Goal: Task Accomplishment & Management: Manage account settings

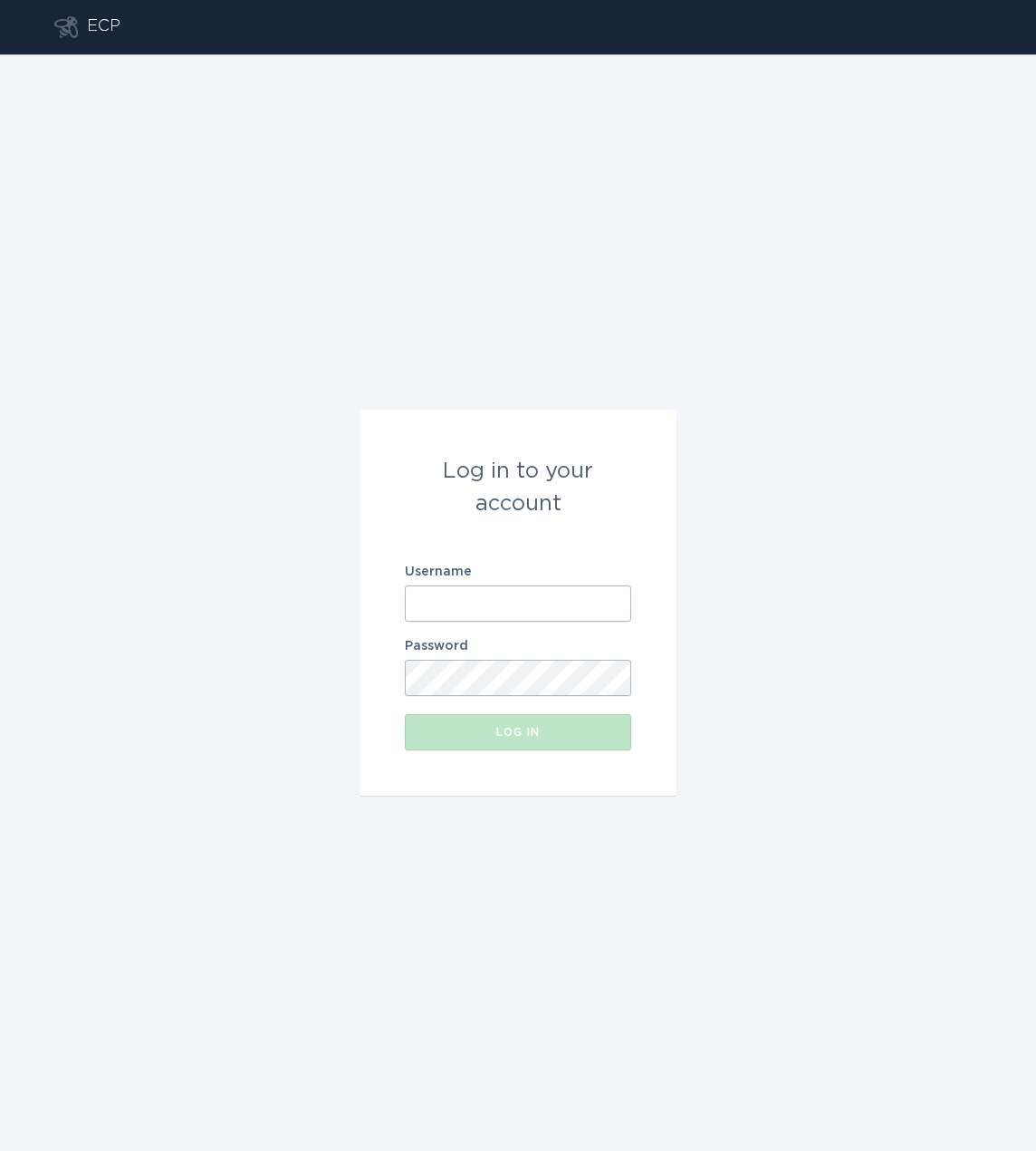
type input "[PERSON_NAME][EMAIL_ADDRESS][DOMAIN_NAME]"
click at [507, 747] on button "Log in" at bounding box center [518, 732] width 226 height 37
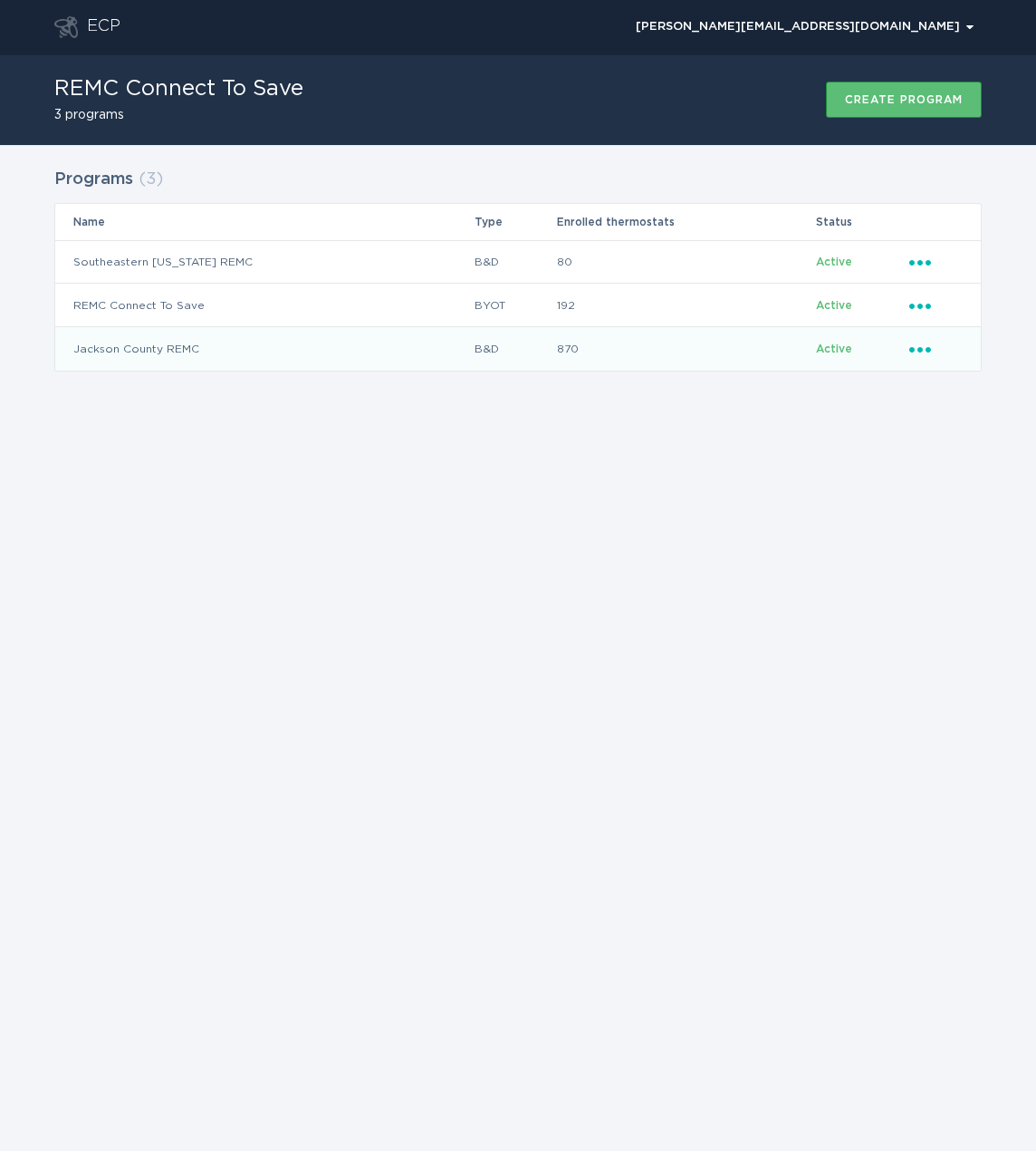
click at [922, 350] on icon "Popover menu" at bounding box center [920, 350] width 22 height 6
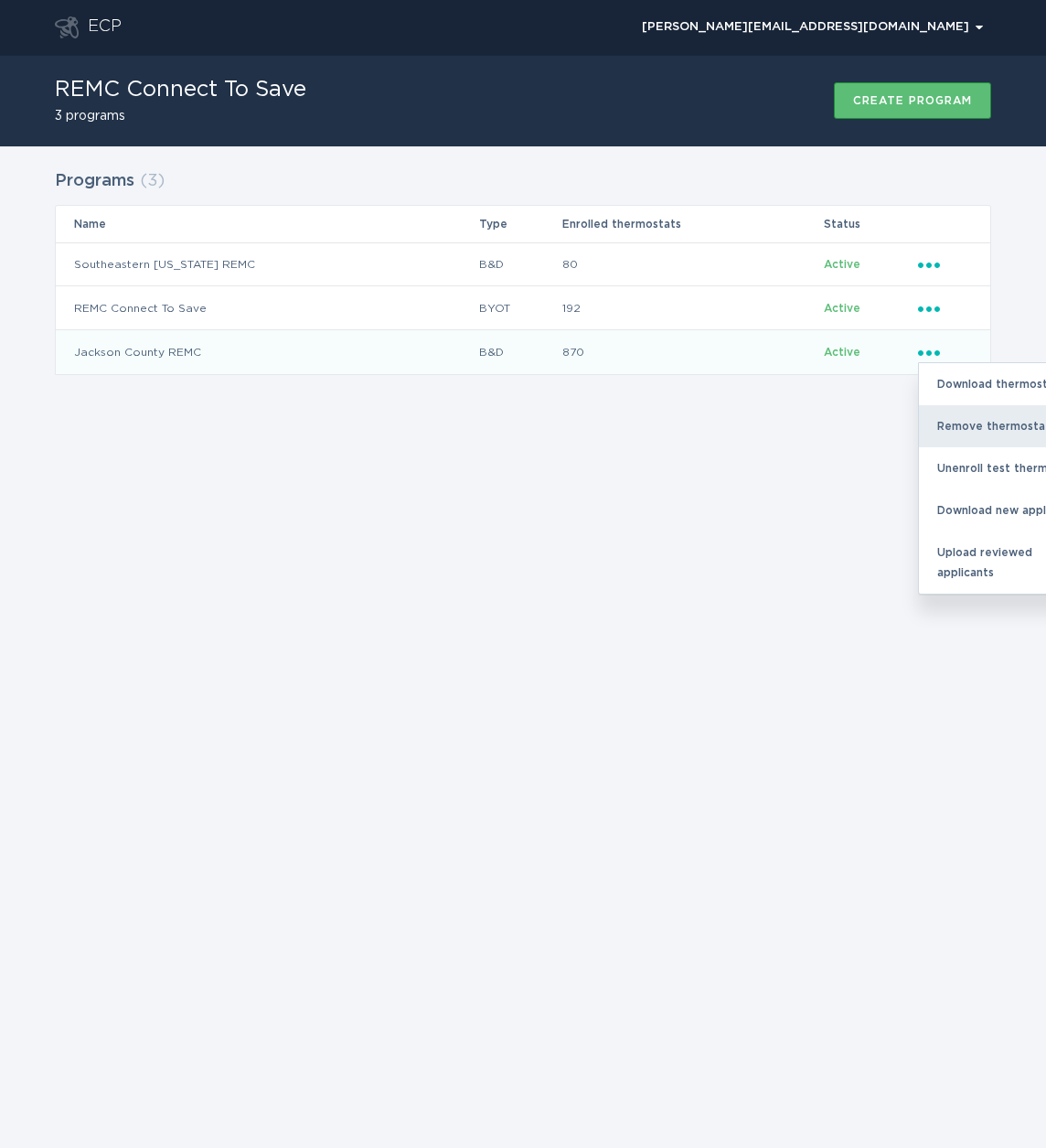
click at [955, 424] on div "Remove thermostat" at bounding box center [1014, 426] width 191 height 42
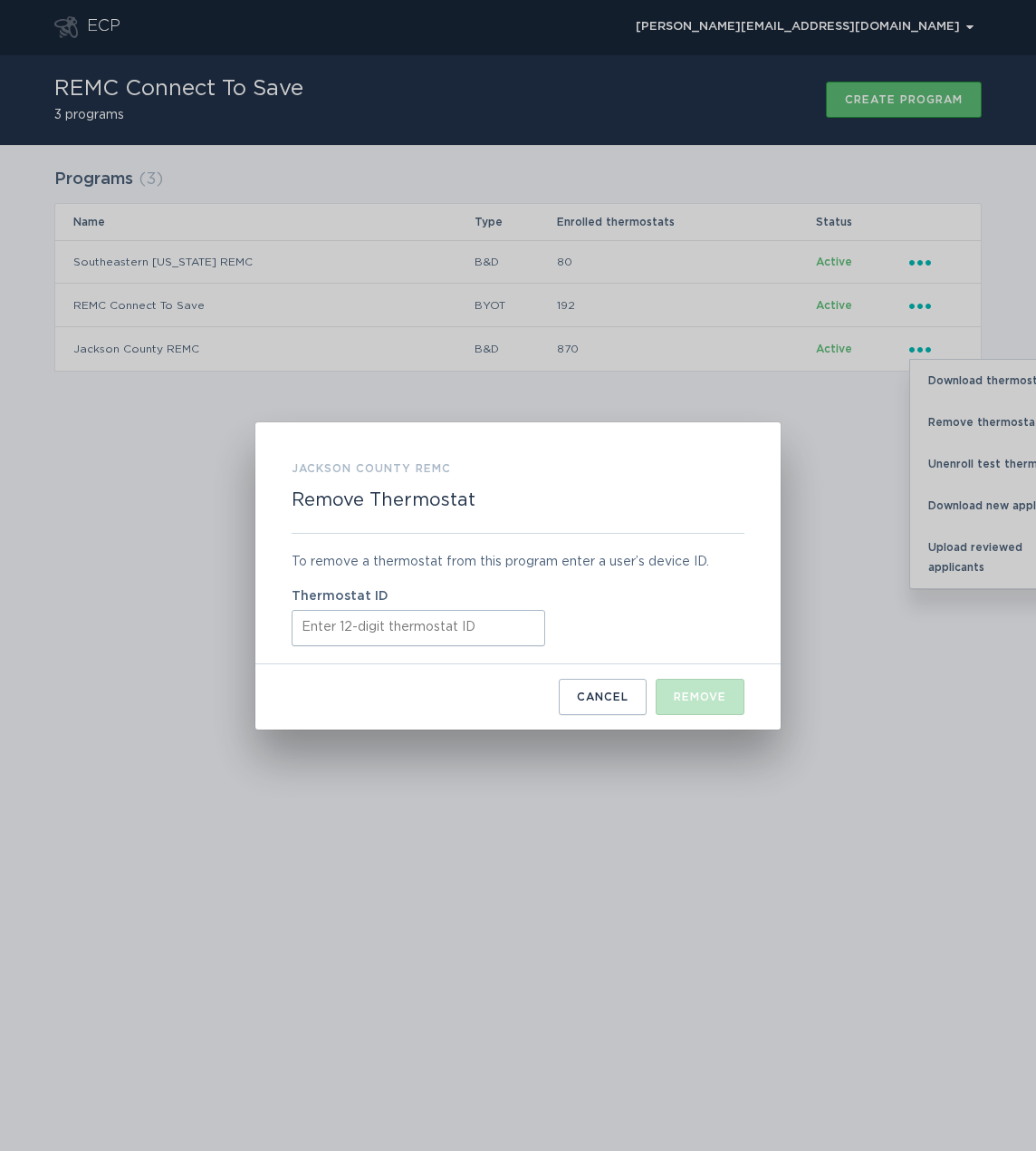
paste input "413756842628"
type input "413756842628"
click at [698, 692] on div "Remove" at bounding box center [701, 697] width 53 height 11
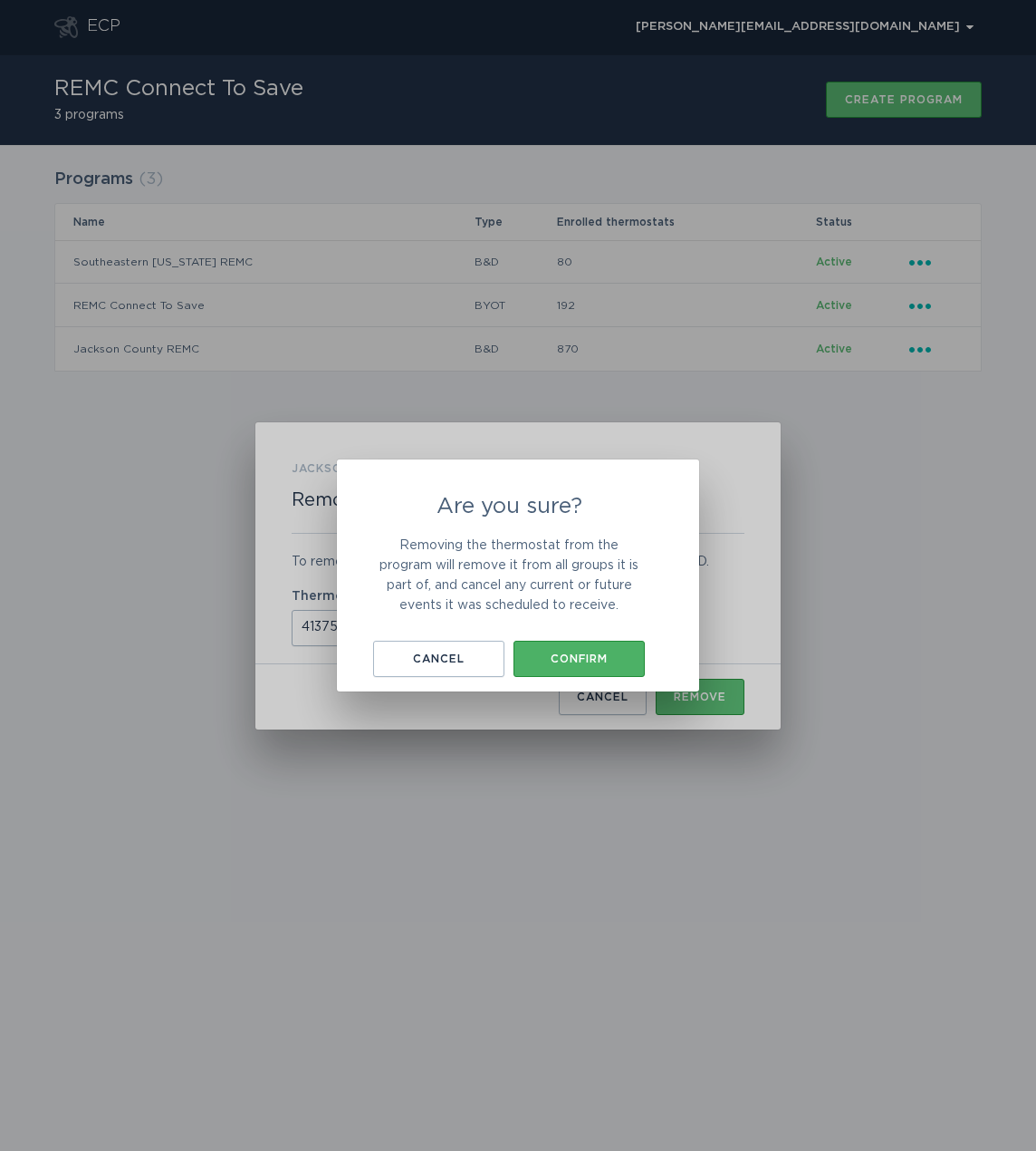
click at [613, 656] on div "Confirm" at bounding box center [580, 659] width 114 height 11
